Goal: Transaction & Acquisition: Book appointment/travel/reservation

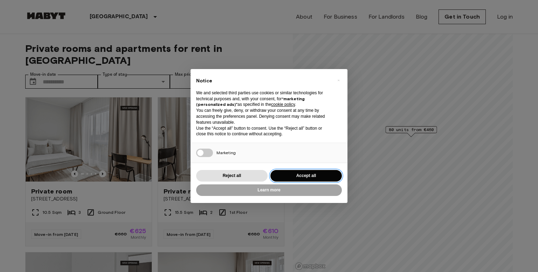
click at [321, 176] on button "Accept all" at bounding box center [305, 176] width 71 height 12
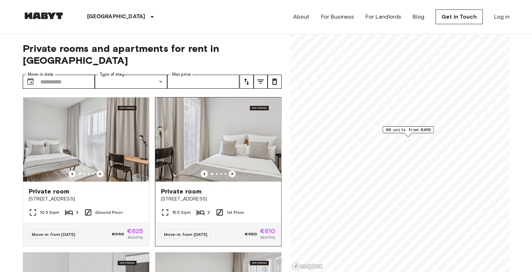
click at [229, 170] on icon "Previous image" at bounding box center [232, 173] width 7 height 7
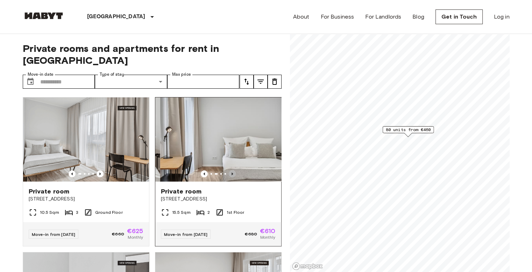
click at [230, 170] on icon "Previous image" at bounding box center [232, 173] width 7 height 7
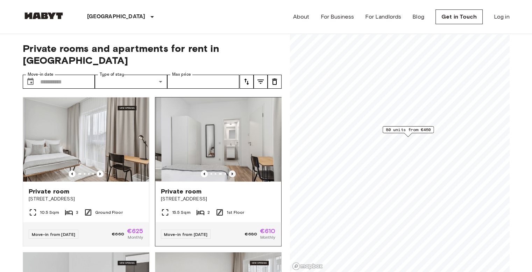
click at [230, 170] on icon "Previous image" at bounding box center [232, 173] width 7 height 7
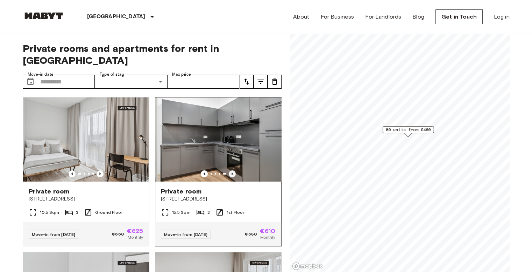
click at [230, 170] on icon "Previous image" at bounding box center [232, 173] width 7 height 7
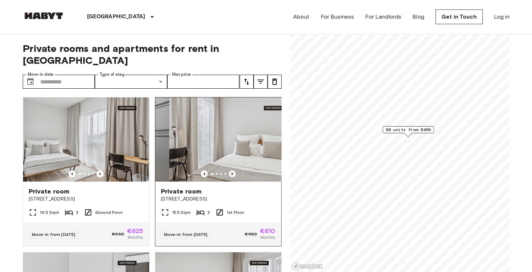
click at [230, 170] on icon "Previous image" at bounding box center [232, 173] width 7 height 7
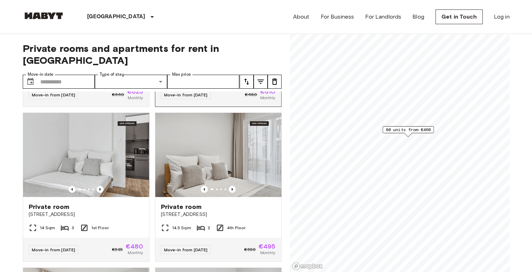
scroll to position [140, 0]
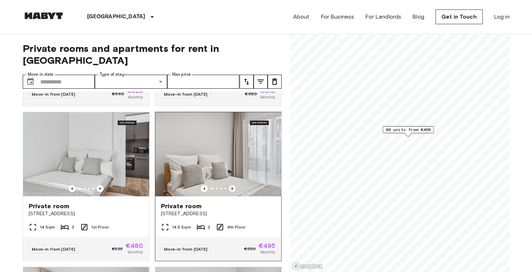
click at [229, 185] on icon "Previous image" at bounding box center [232, 188] width 7 height 7
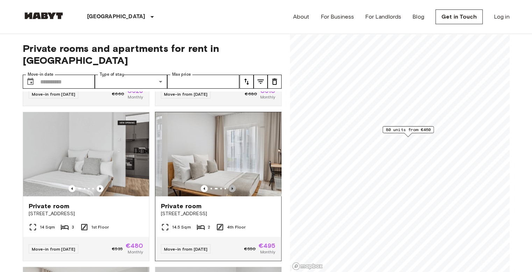
click at [230, 185] on icon "Previous image" at bounding box center [232, 188] width 7 height 7
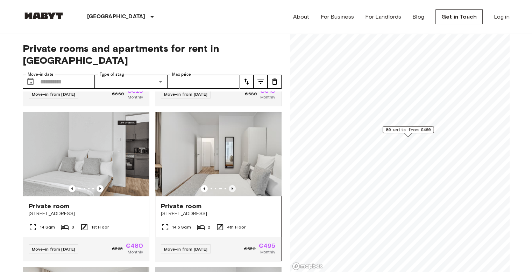
click at [230, 185] on icon "Previous image" at bounding box center [232, 188] width 7 height 7
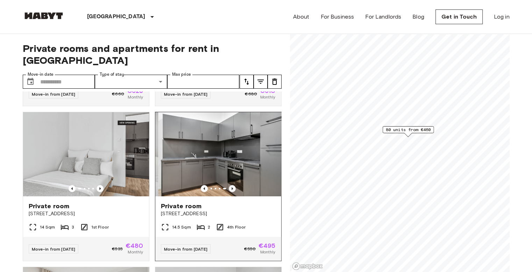
click at [230, 185] on icon "Previous image" at bounding box center [232, 188] width 7 height 7
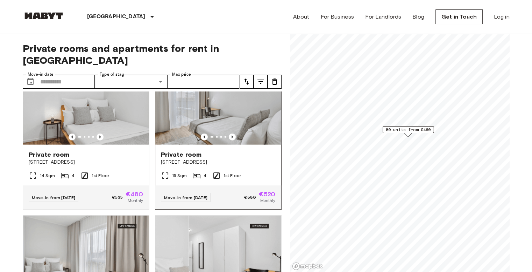
scroll to position [1724, 0]
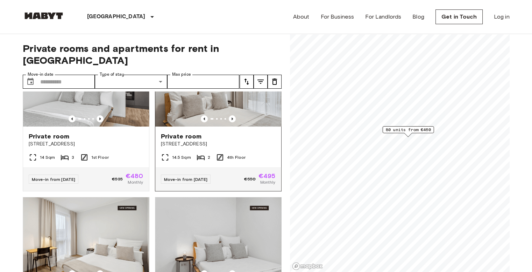
scroll to position [210, 0]
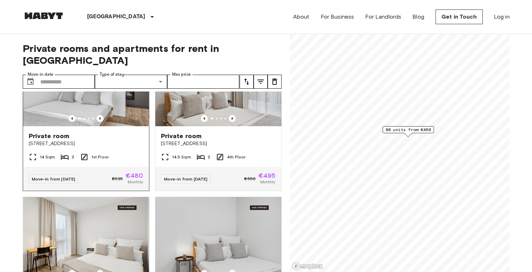
click at [99, 91] on img at bounding box center [86, 84] width 126 height 84
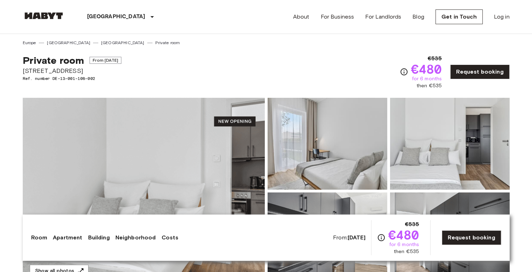
click at [335, 136] on img at bounding box center [328, 144] width 120 height 92
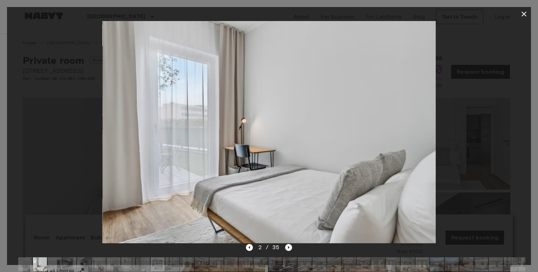
click at [339, 132] on img at bounding box center [269, 132] width 333 height 222
click at [520, 14] on icon "button" at bounding box center [523, 14] width 8 height 8
